Goal: Transaction & Acquisition: Purchase product/service

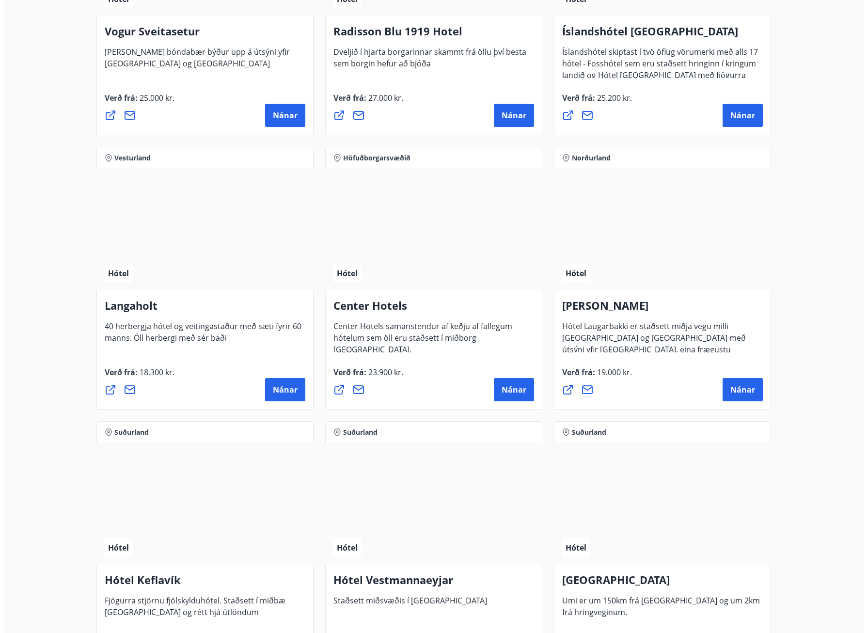
scroll to position [1987, 0]
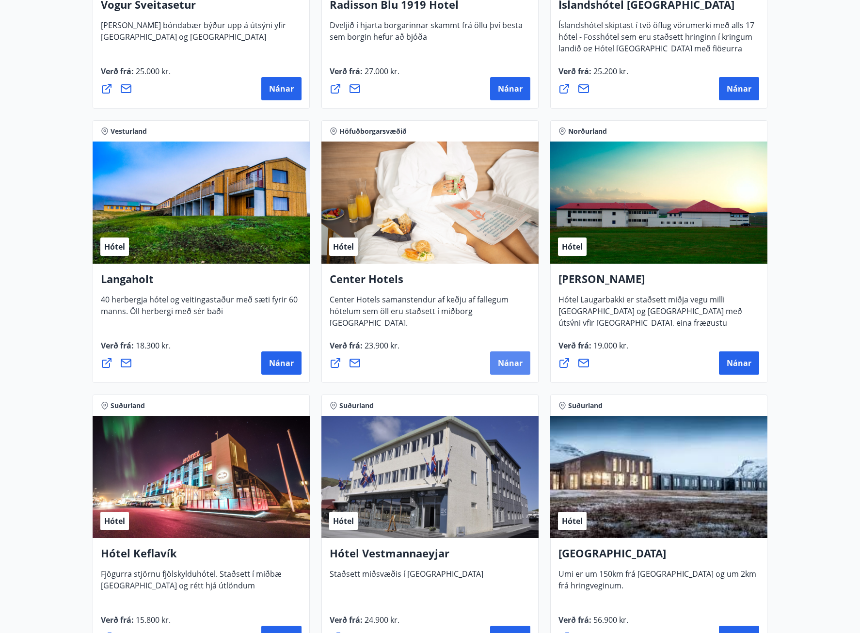
click at [497, 366] on button "Nánar" at bounding box center [510, 362] width 40 height 23
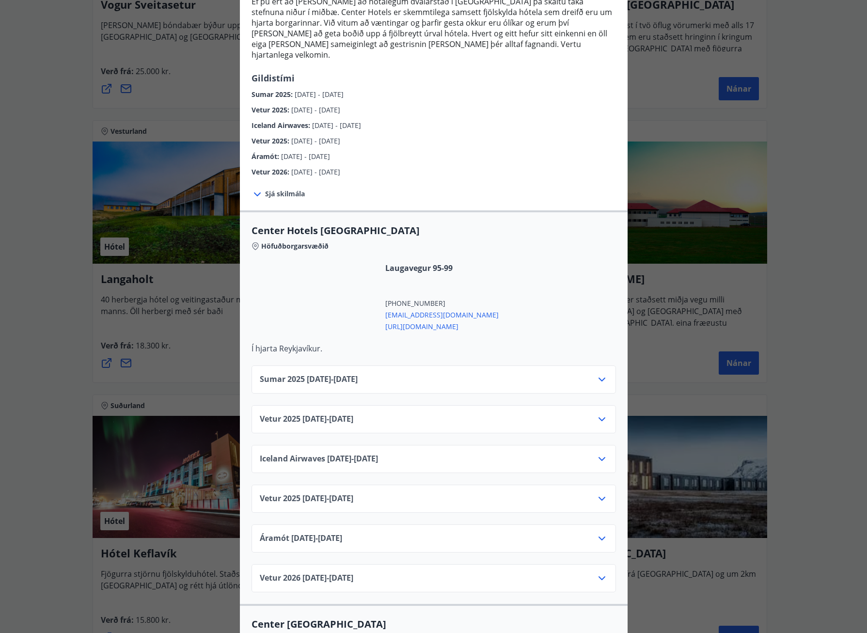
scroll to position [145, 0]
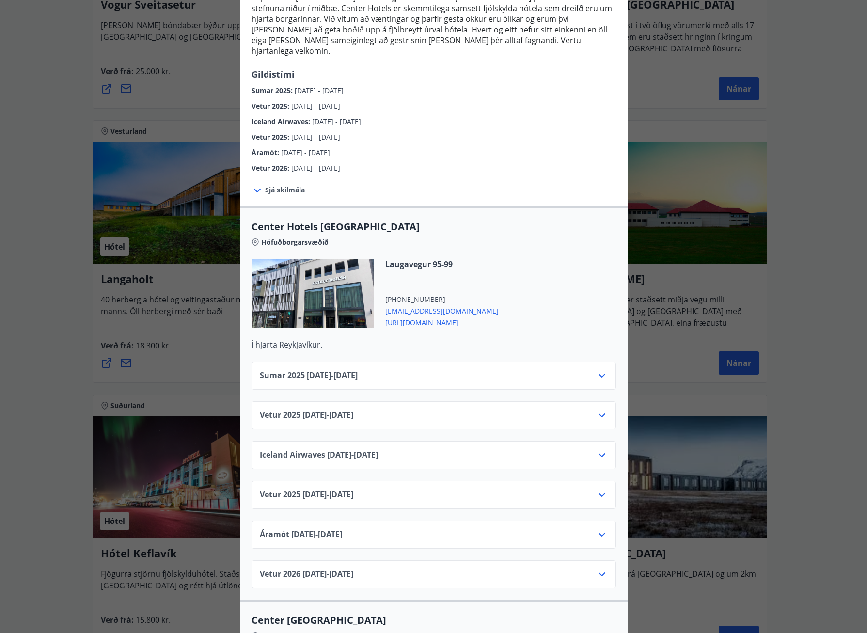
click at [599, 489] on icon at bounding box center [602, 495] width 12 height 12
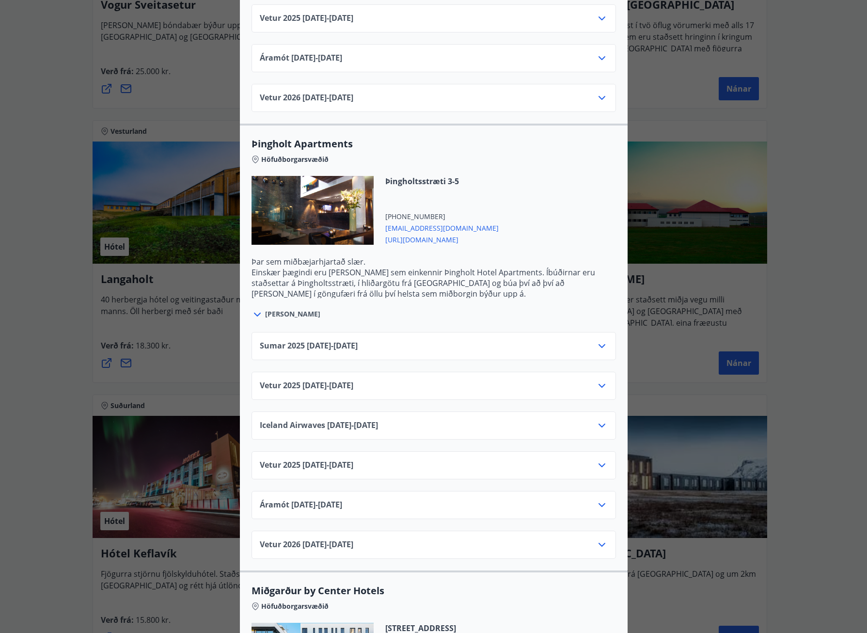
scroll to position [1890, 0]
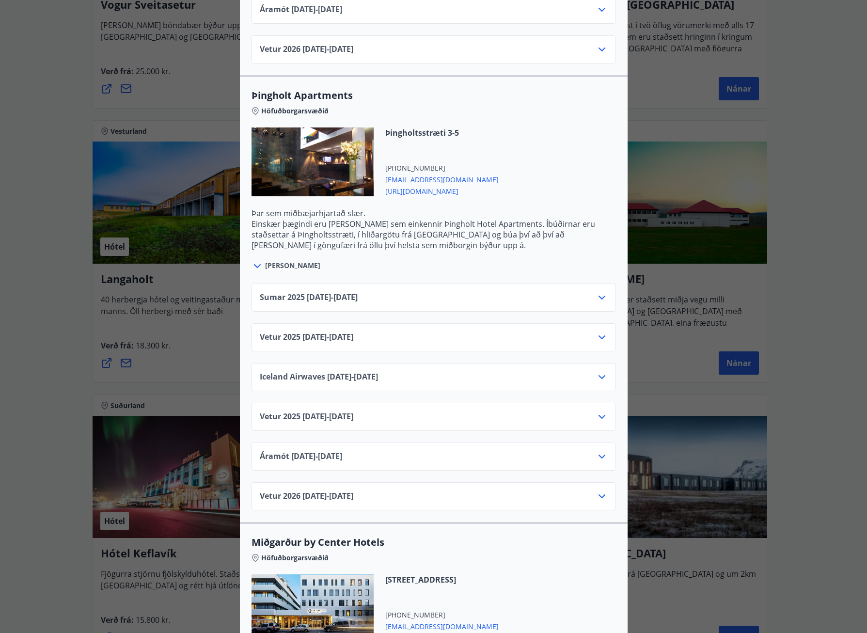
click at [598, 415] on icon at bounding box center [601, 417] width 7 height 4
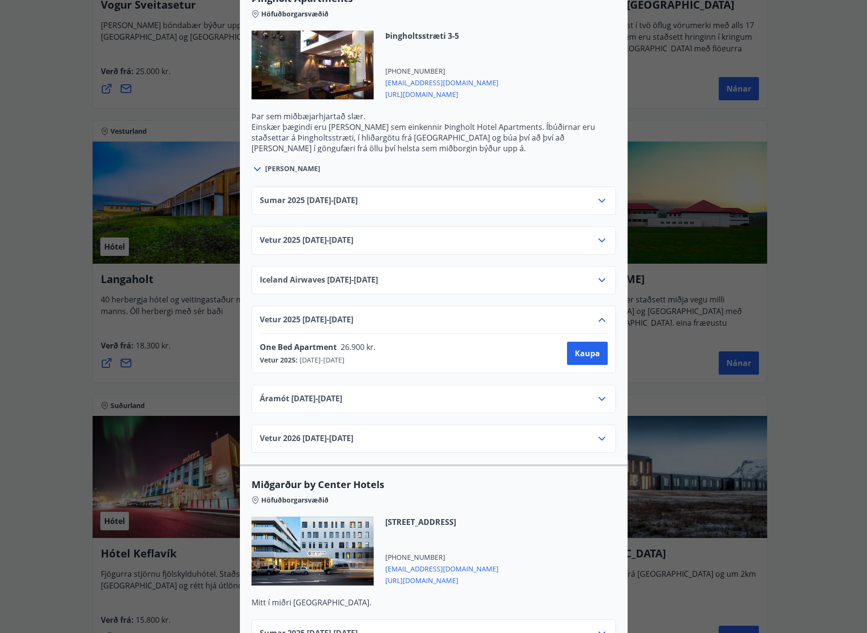
scroll to position [1938, 0]
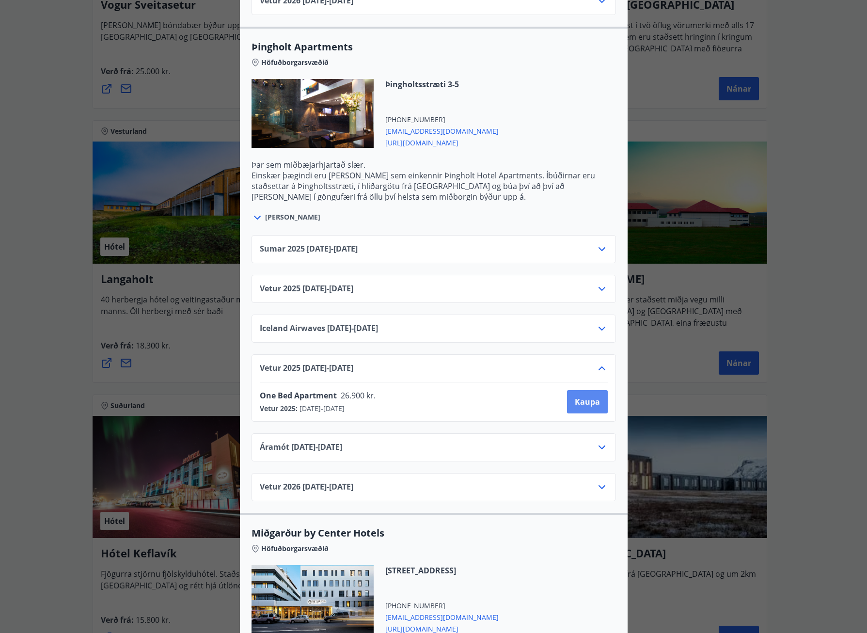
click at [588, 390] on button "Kaupa" at bounding box center [587, 401] width 41 height 23
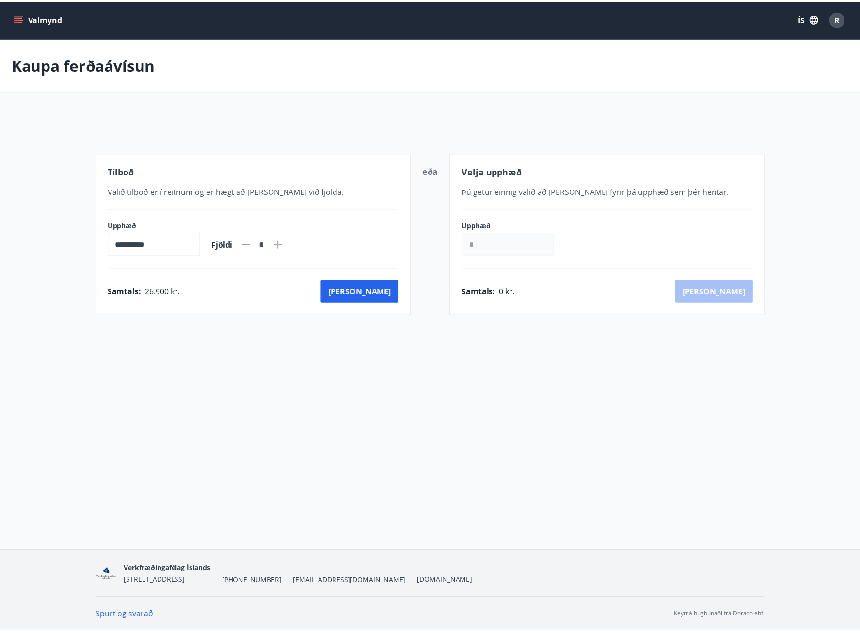
scroll to position [1, 0]
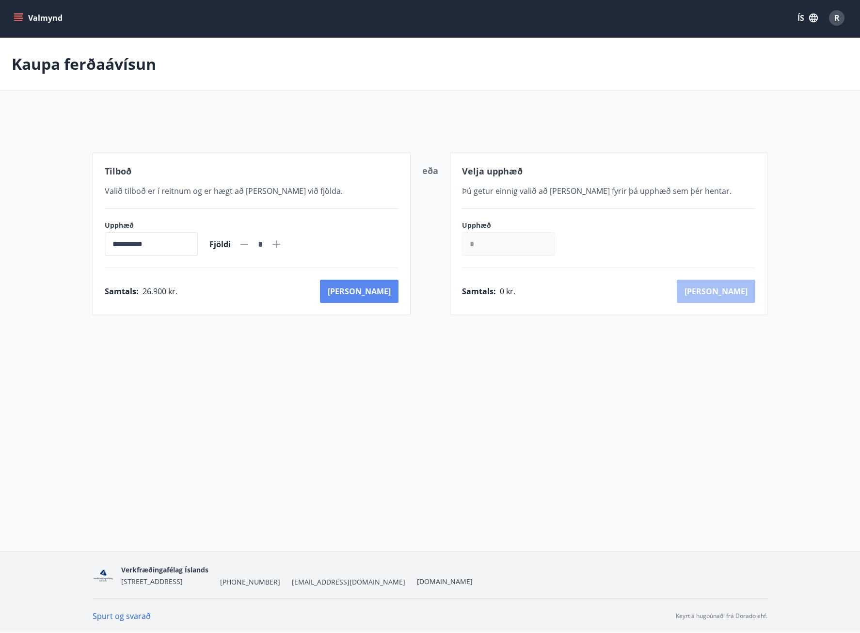
click at [386, 300] on button "[PERSON_NAME]" at bounding box center [359, 291] width 79 height 23
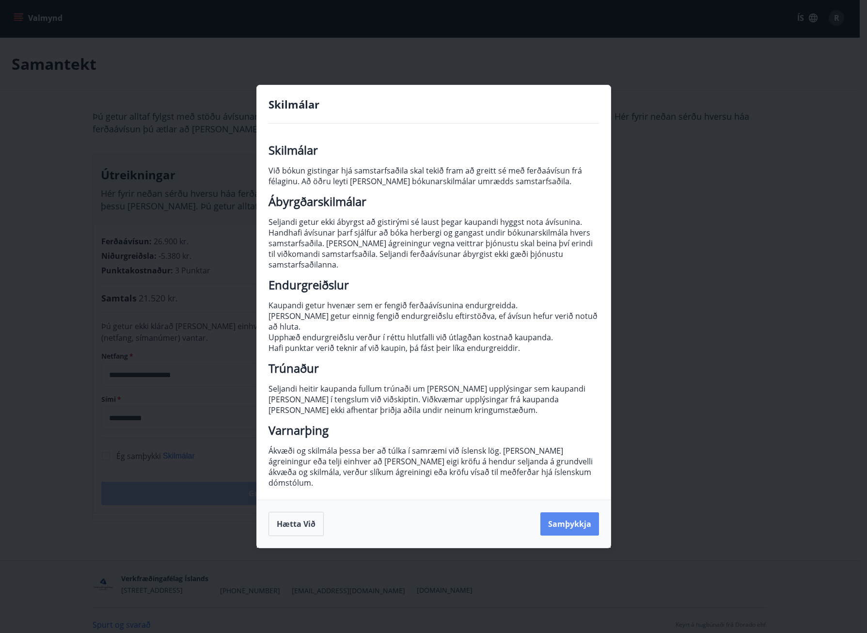
click at [562, 512] on button "Samþykkja" at bounding box center [569, 523] width 59 height 23
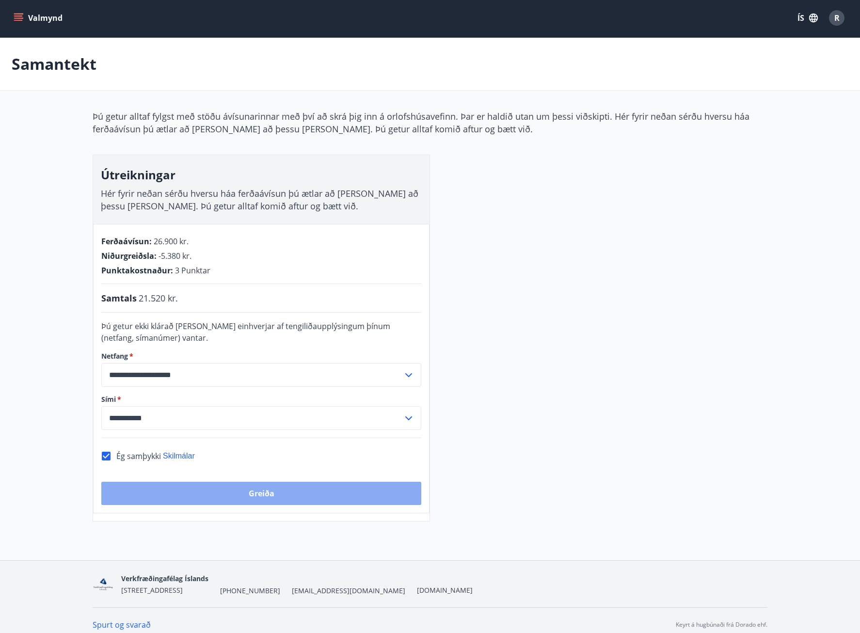
click at [262, 492] on button "Greiða" at bounding box center [261, 493] width 320 height 23
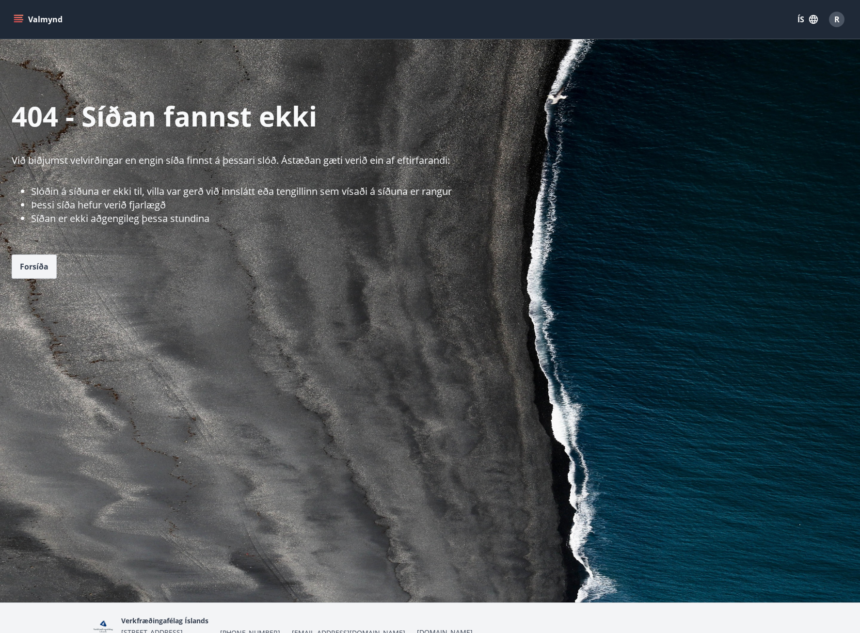
click at [48, 267] on button "Forsíða" at bounding box center [34, 266] width 45 height 24
click at [32, 267] on span "Forsíða" at bounding box center [34, 266] width 29 height 11
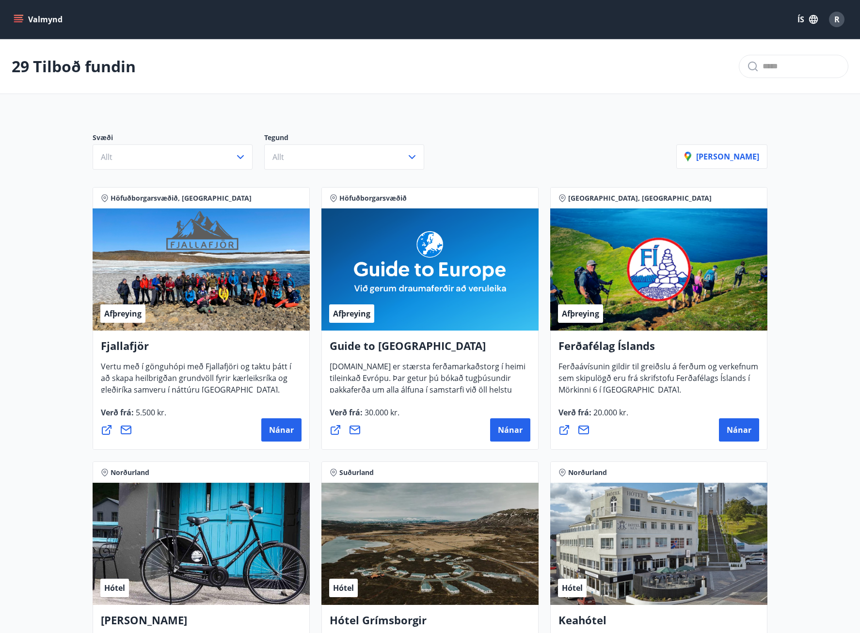
click at [41, 19] on button "Valmynd" at bounding box center [39, 19] width 55 height 17
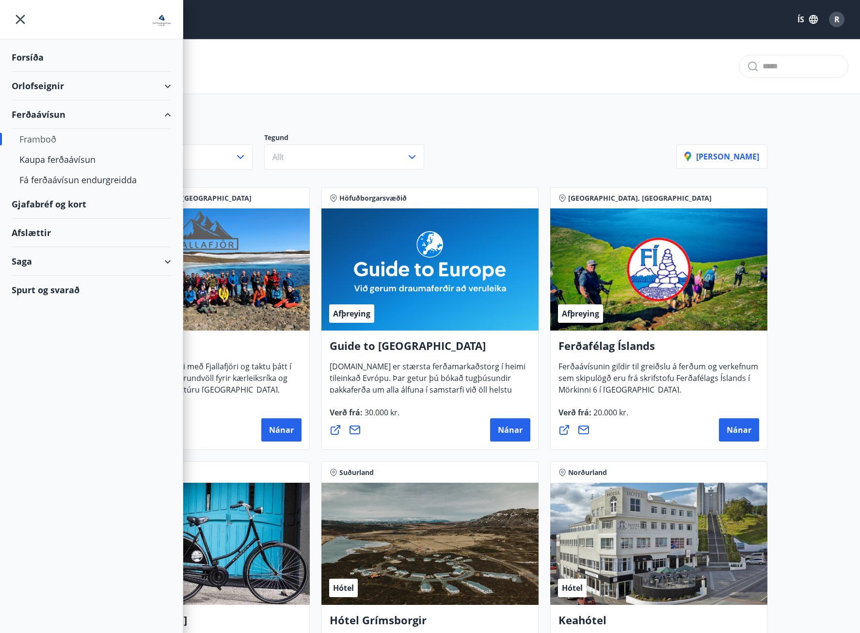
click at [47, 140] on div "Framboð" at bounding box center [91, 139] width 144 height 20
click at [39, 60] on div "Forsíða" at bounding box center [91, 57] width 159 height 29
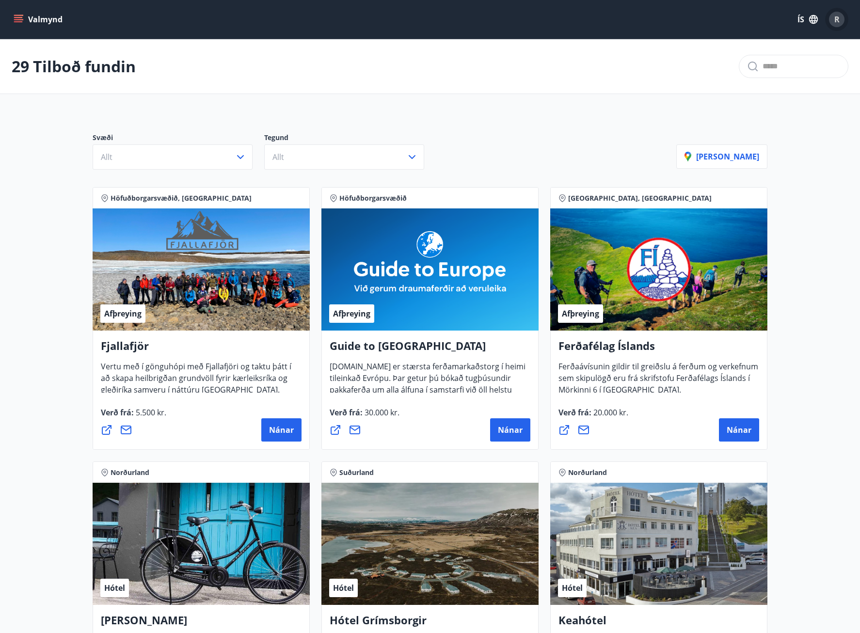
click at [839, 23] on span "R" at bounding box center [836, 19] width 5 height 11
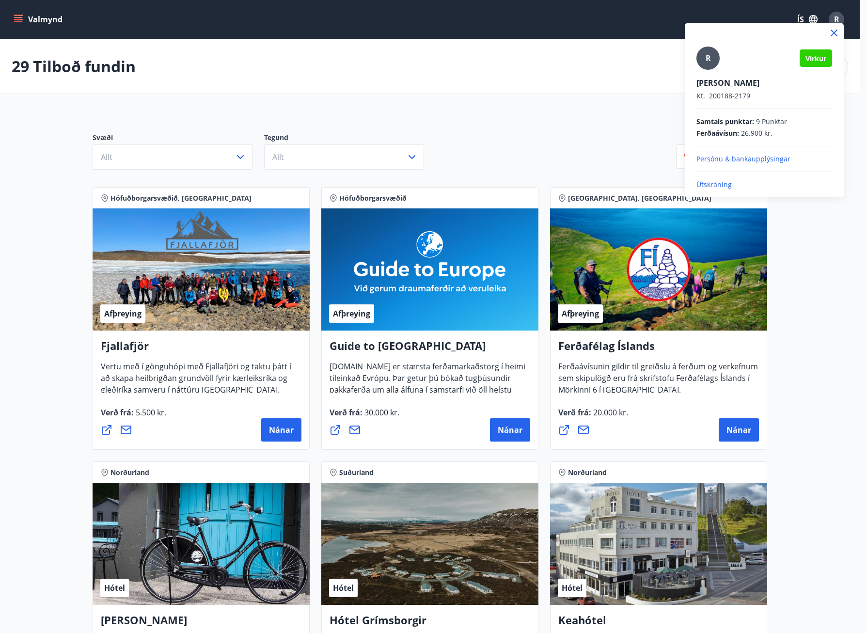
click at [17, 17] on div at bounding box center [433, 316] width 867 height 633
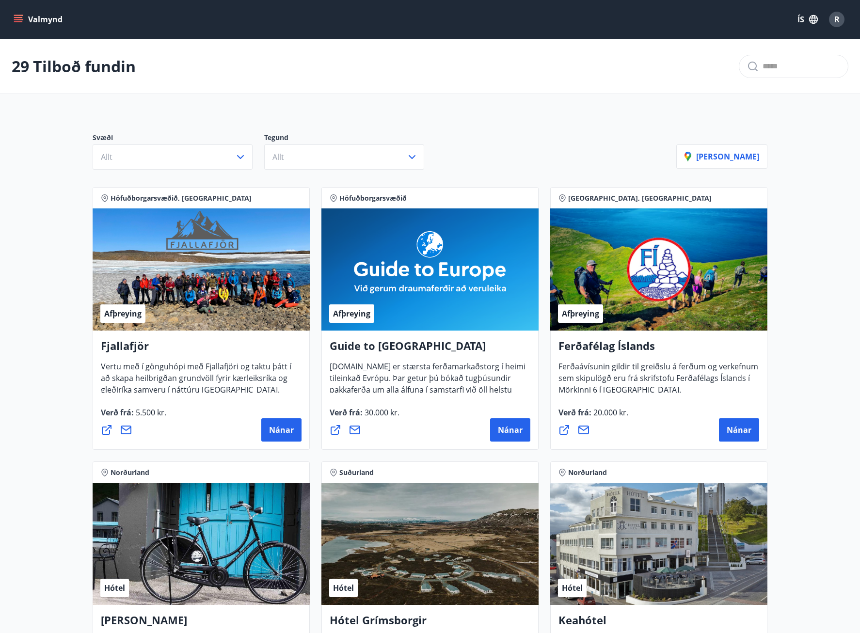
click at [23, 14] on button "Valmynd" at bounding box center [39, 19] width 55 height 17
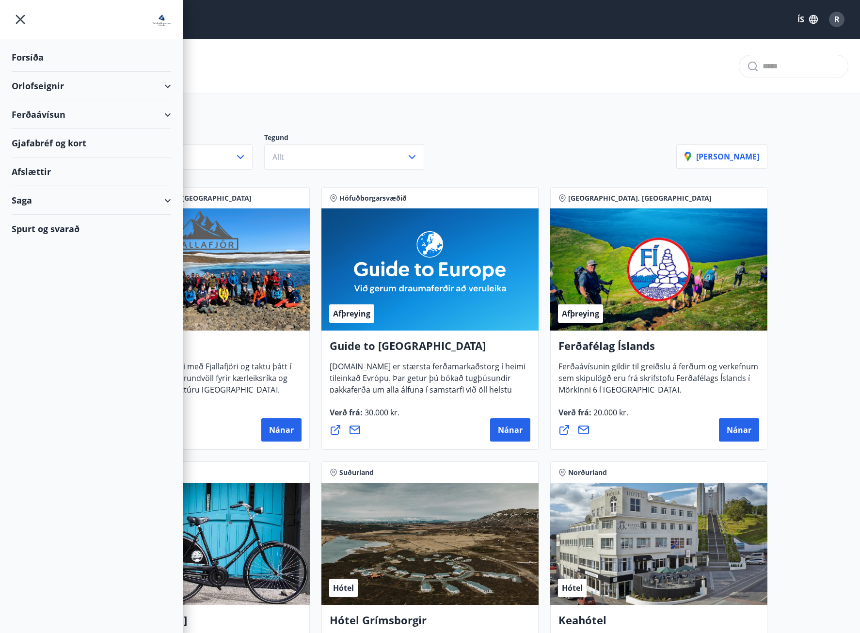
click at [143, 117] on div "Ferðaávísun" at bounding box center [91, 114] width 159 height 29
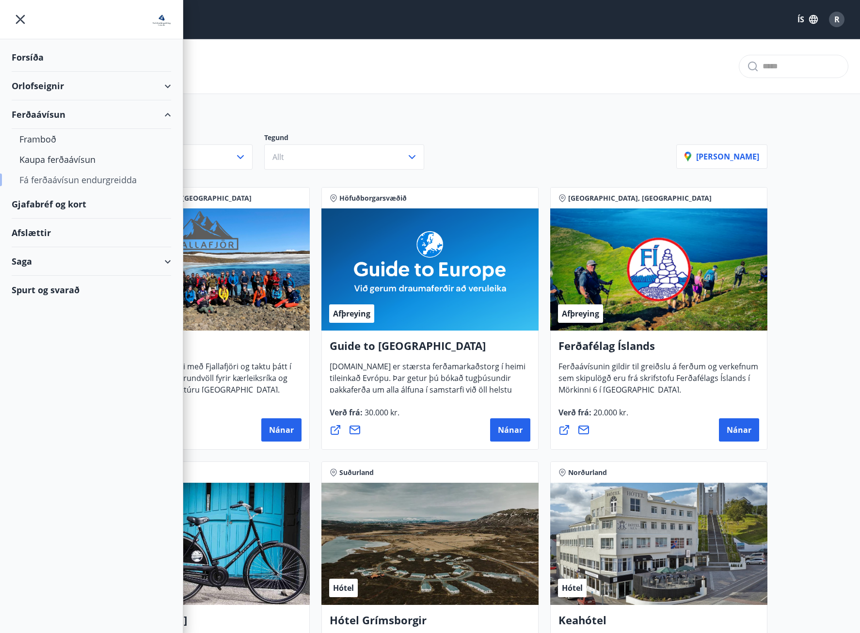
click at [82, 180] on div "Fá ferðaávísun endurgreidda" at bounding box center [91, 180] width 144 height 20
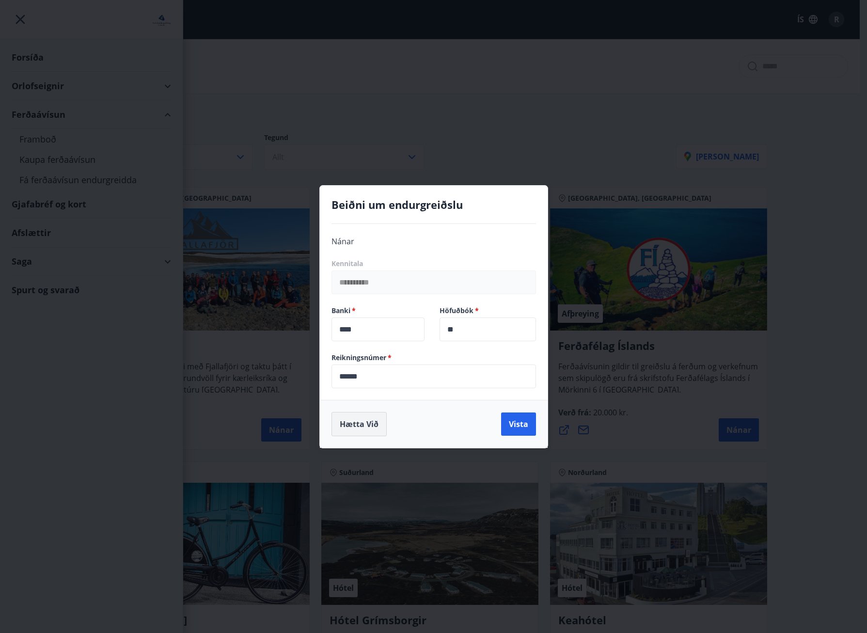
click at [377, 430] on button "Hætta við" at bounding box center [358, 424] width 55 height 24
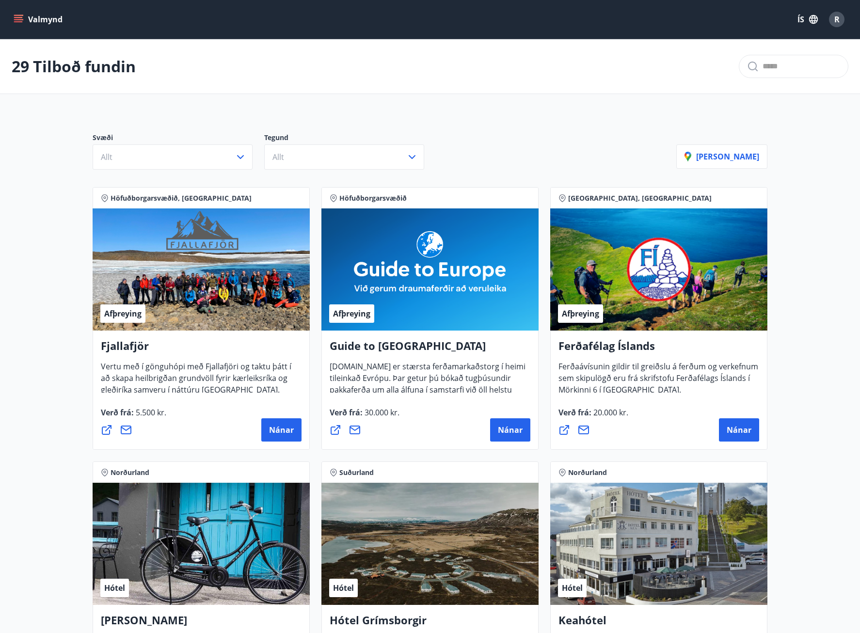
click at [49, 14] on button "Valmynd" at bounding box center [39, 19] width 55 height 17
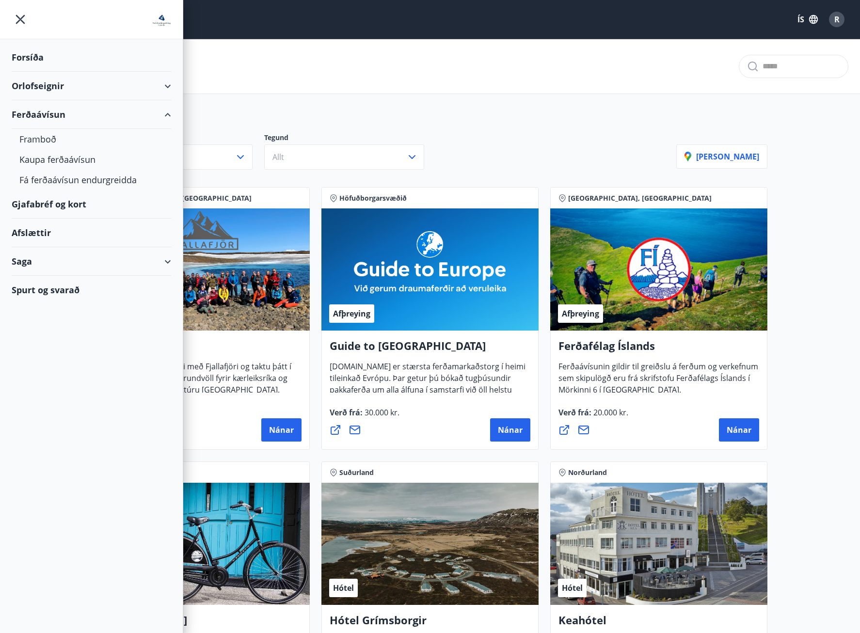
click at [42, 58] on div "Forsíða" at bounding box center [91, 57] width 159 height 29
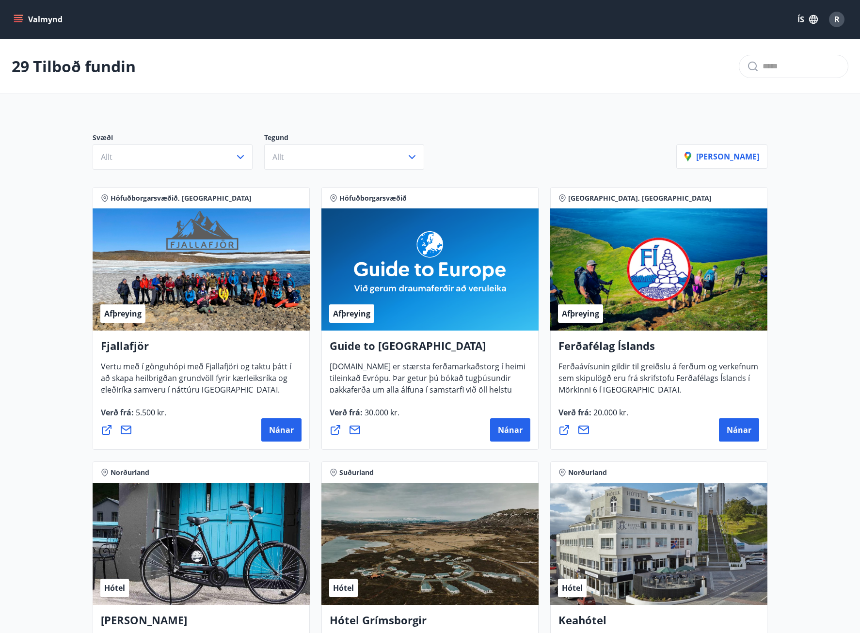
click at [49, 27] on button "Valmynd" at bounding box center [39, 19] width 55 height 17
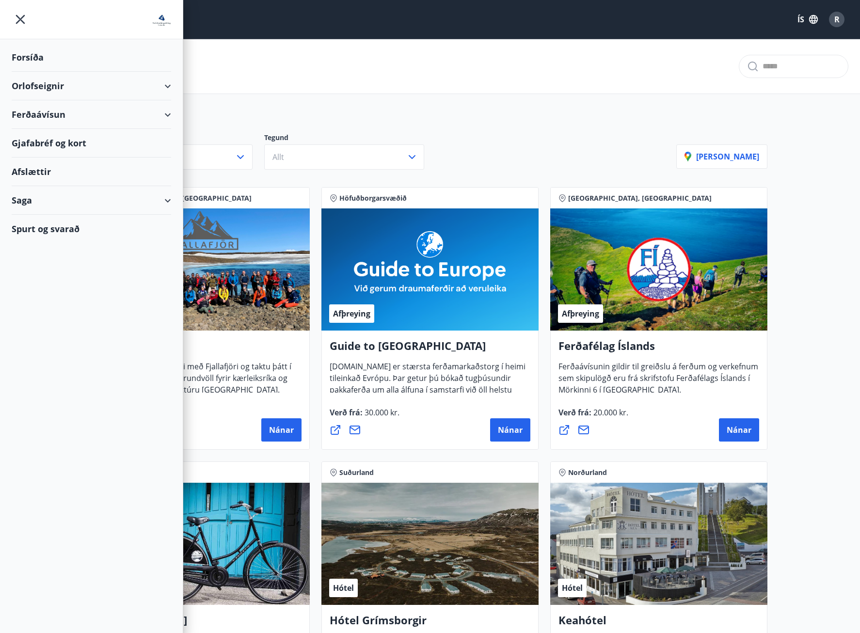
click at [46, 87] on div "Orlofseignir" at bounding box center [91, 86] width 159 height 29
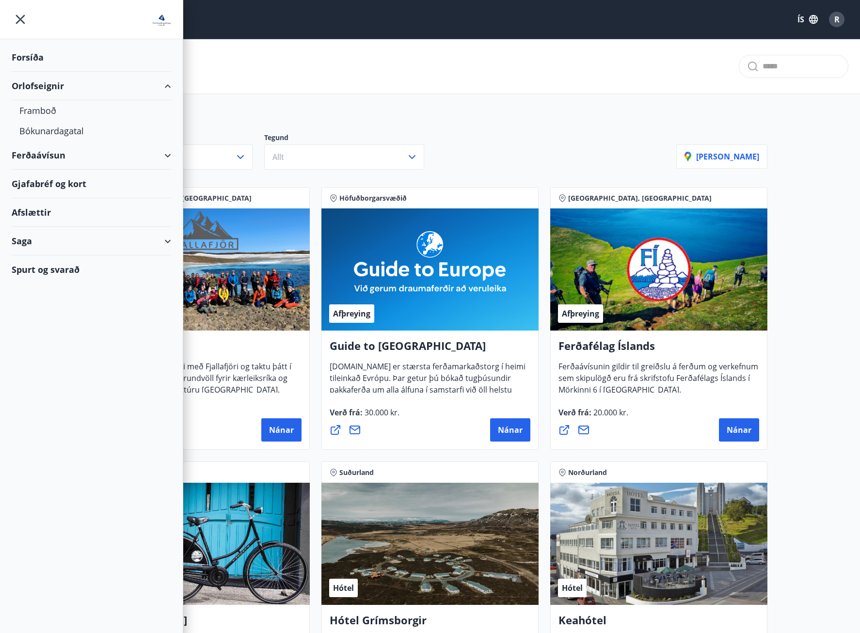
click at [23, 240] on div "Saga" at bounding box center [91, 241] width 159 height 29
click at [36, 263] on div "Ferðaávísun" at bounding box center [91, 265] width 144 height 20
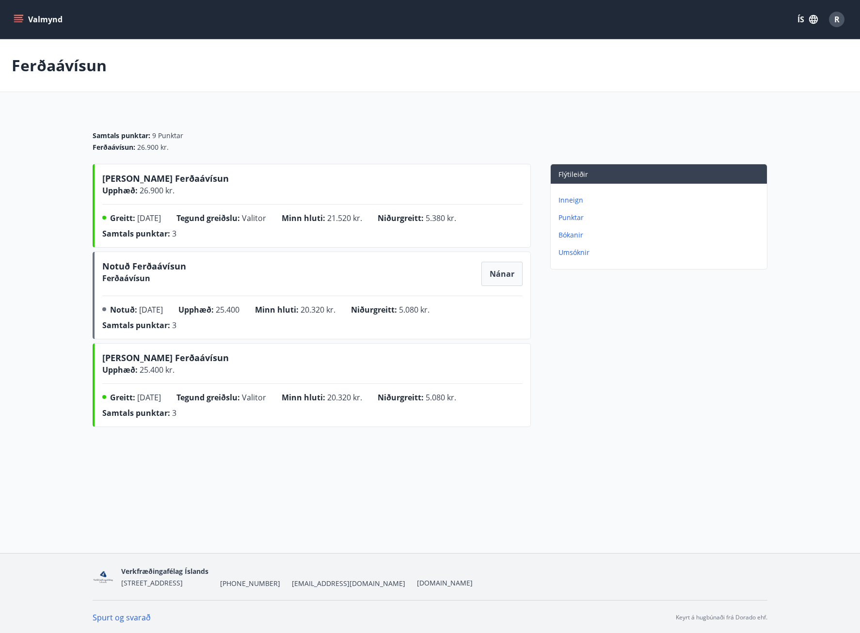
click at [577, 201] on p "Inneign" at bounding box center [660, 200] width 205 height 10
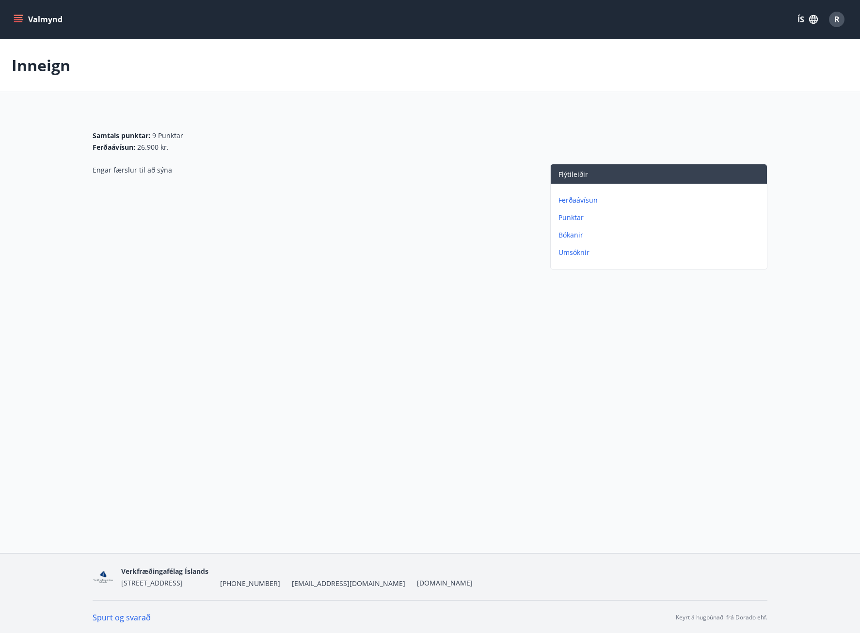
click at [593, 196] on p "Ferðaávísun" at bounding box center [660, 200] width 205 height 10
